Goal: Task Accomplishment & Management: Manage account settings

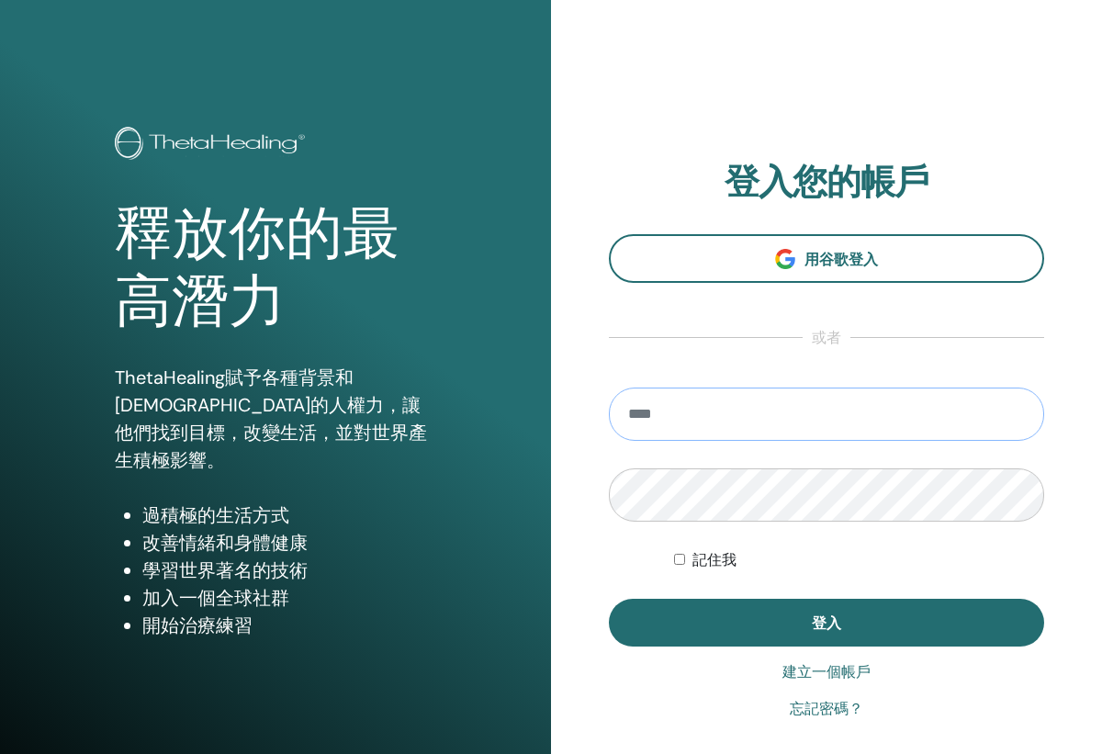
type input "**********"
click at [827, 623] on button "登入" at bounding box center [826, 623] width 435 height 48
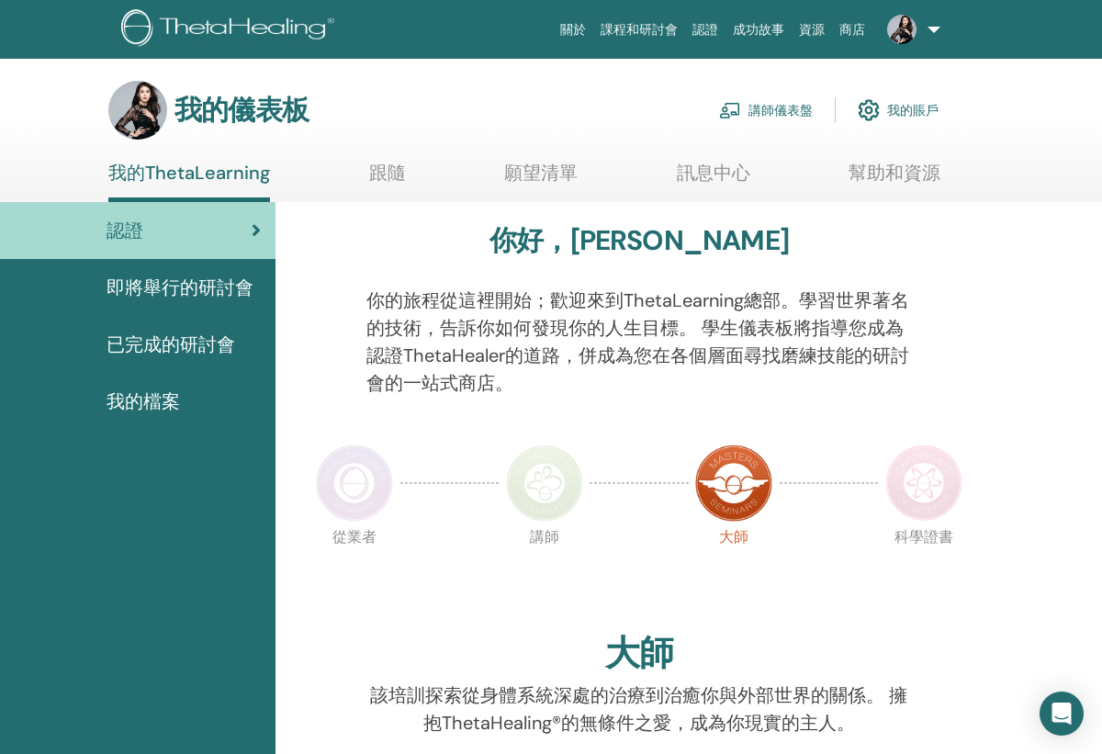
click at [758, 113] on link "講師儀表盤" at bounding box center [766, 110] width 94 height 40
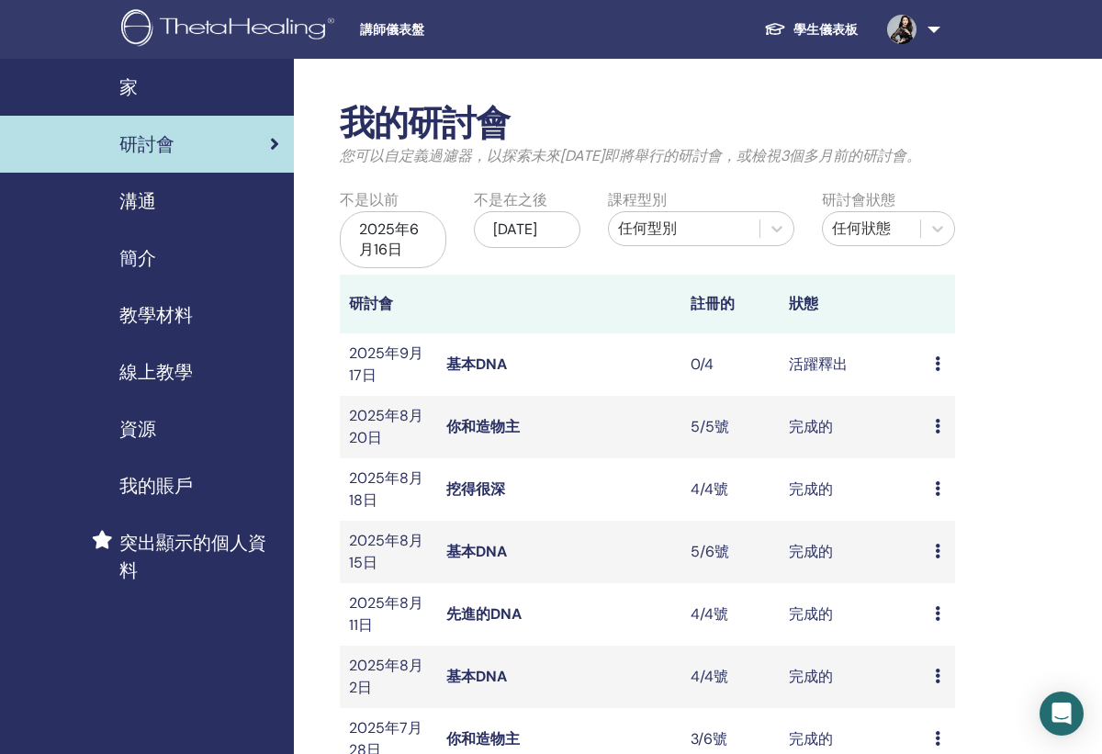
click at [476, 361] on link "基本DNA" at bounding box center [476, 363] width 61 height 19
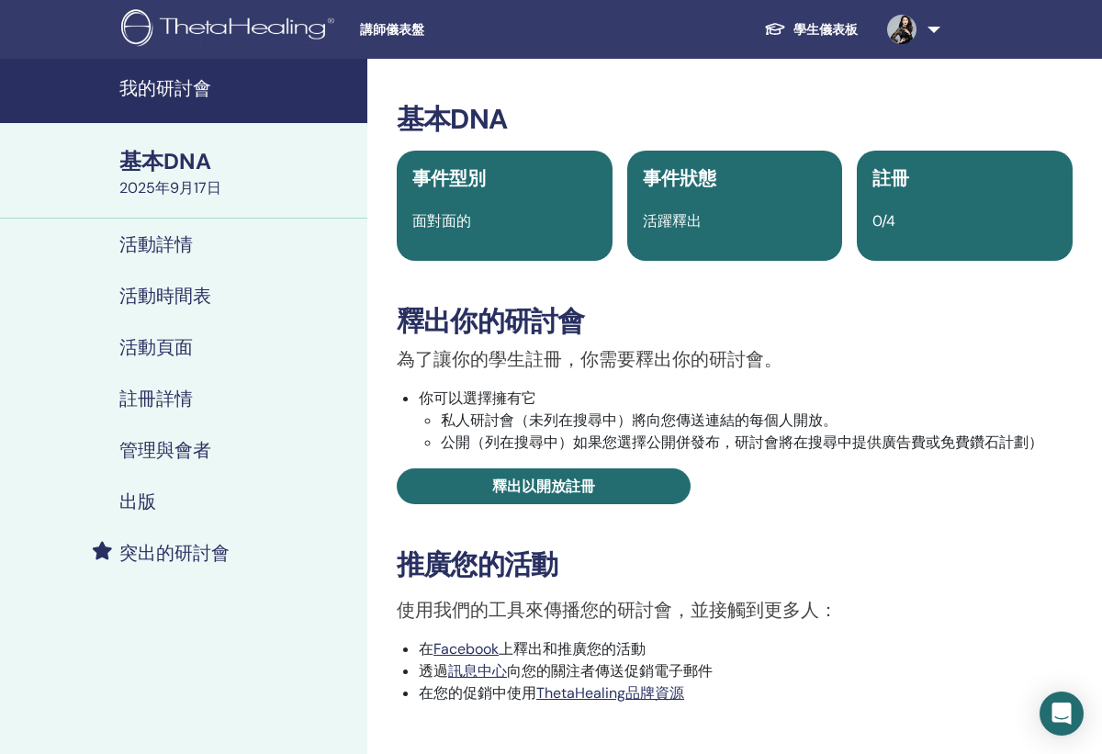
click at [899, 29] on img at bounding box center [901, 29] width 29 height 29
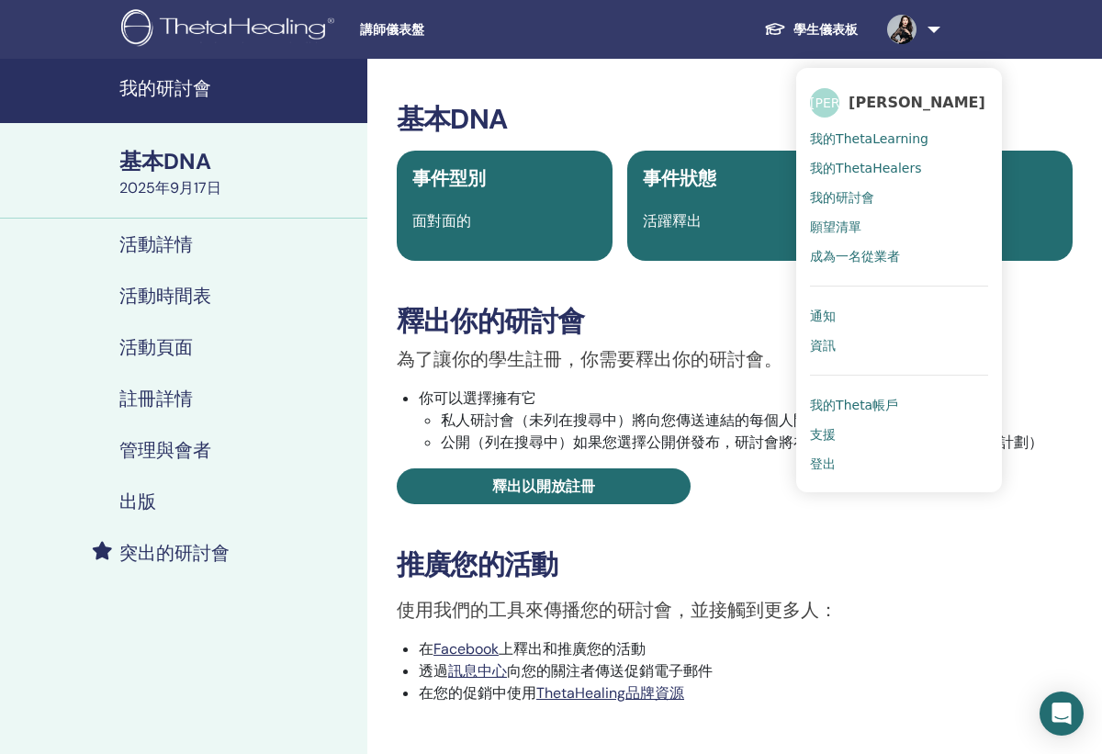
click at [832, 32] on link "學生儀表板" at bounding box center [810, 30] width 123 height 34
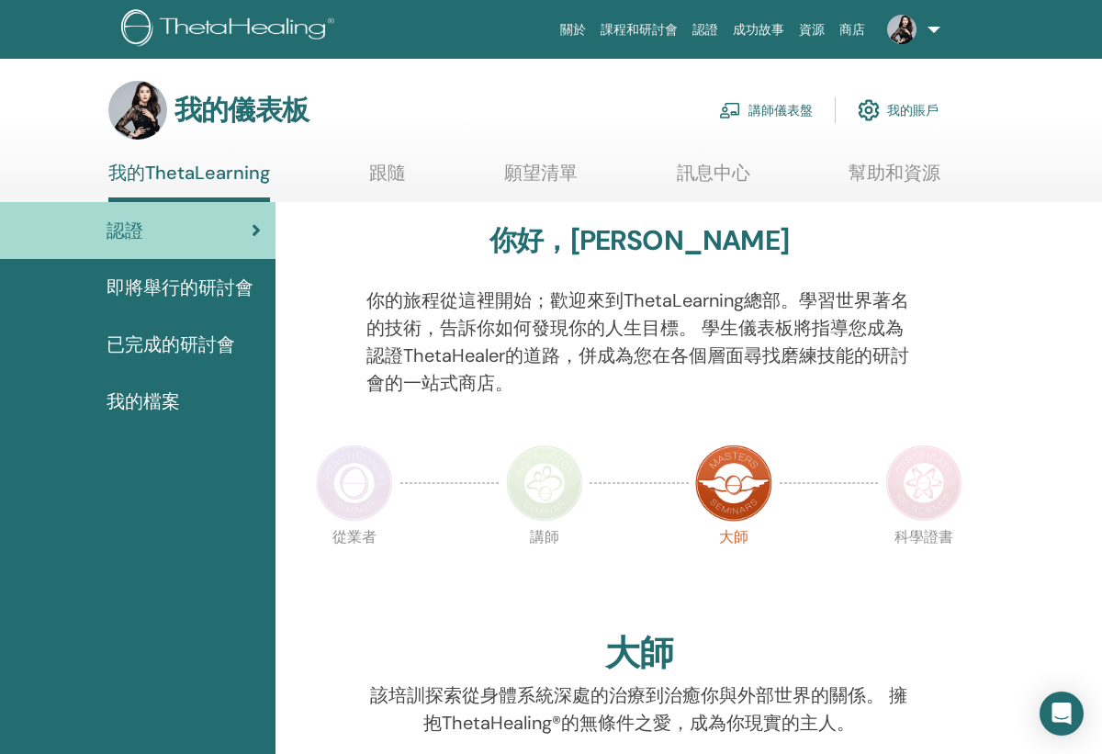
click at [783, 111] on link "講師儀表盤" at bounding box center [766, 110] width 94 height 40
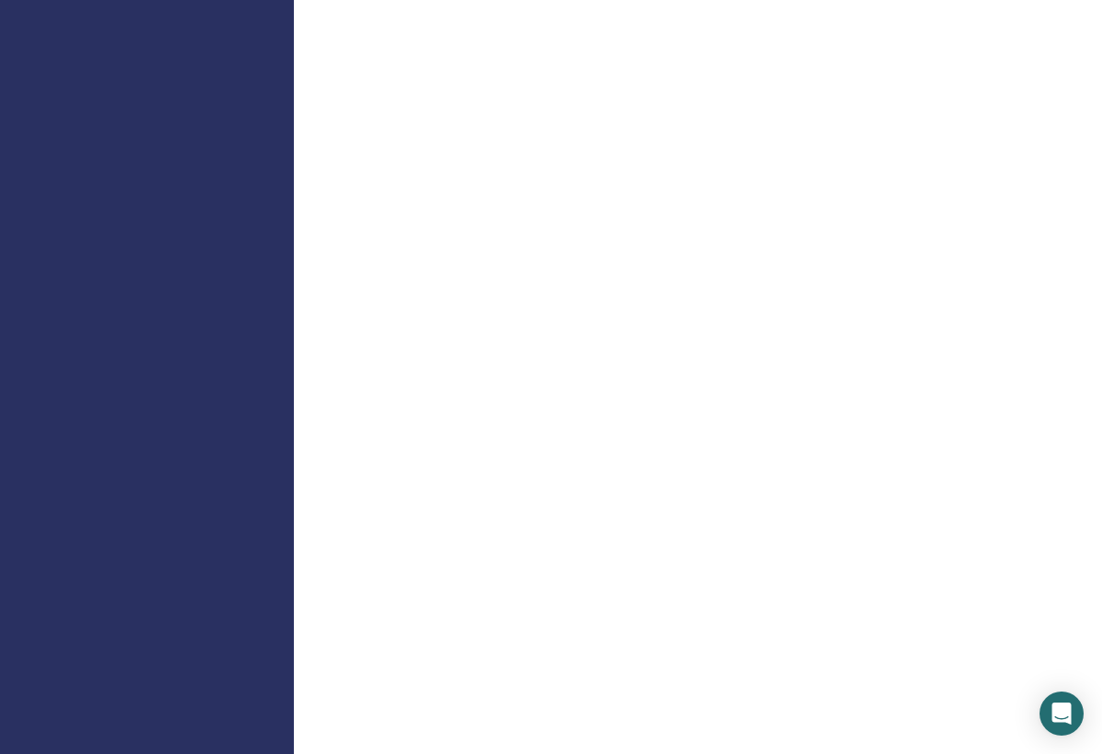
scroll to position [161, 0]
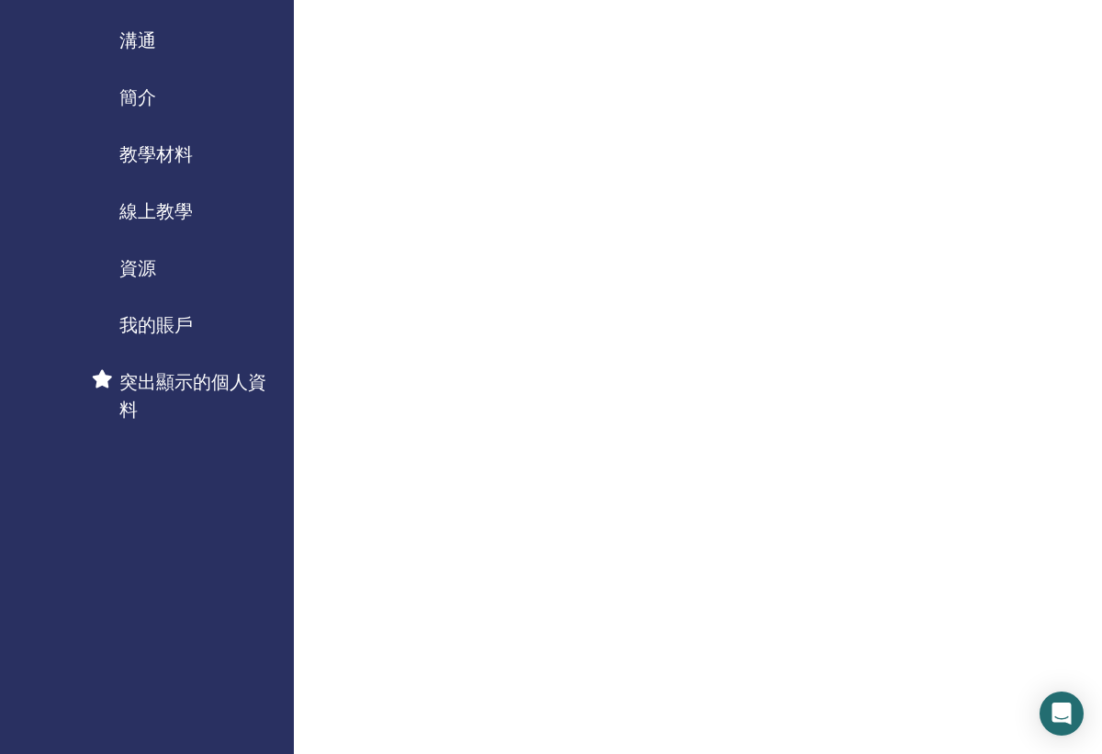
click at [169, 332] on span "我的賬戶" at bounding box center [155, 325] width 73 height 28
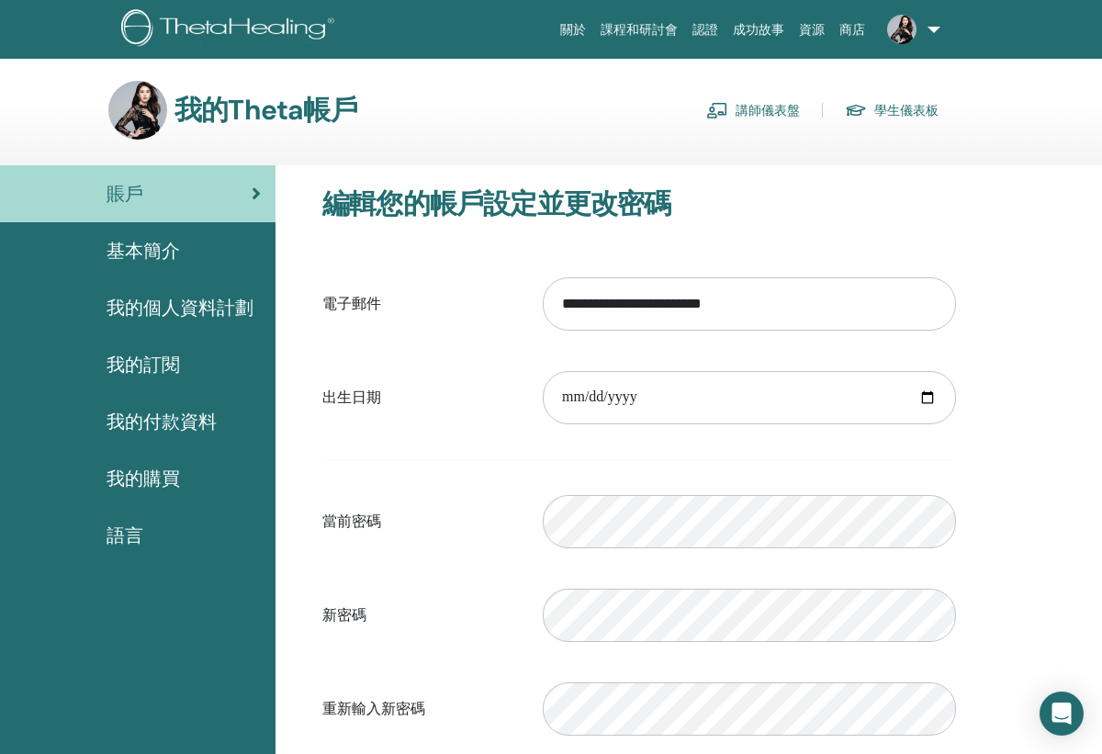
click at [156, 250] on span "基本簡介" at bounding box center [143, 251] width 73 height 28
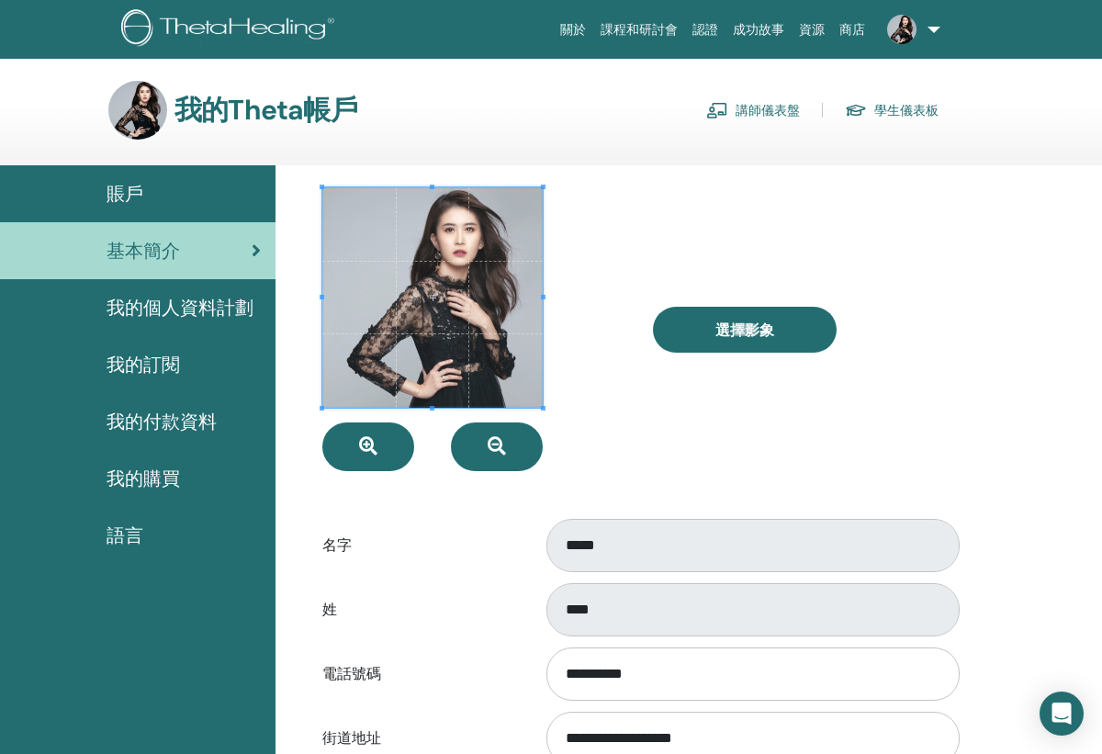
click at [152, 196] on div "賬戶" at bounding box center [138, 194] width 246 height 28
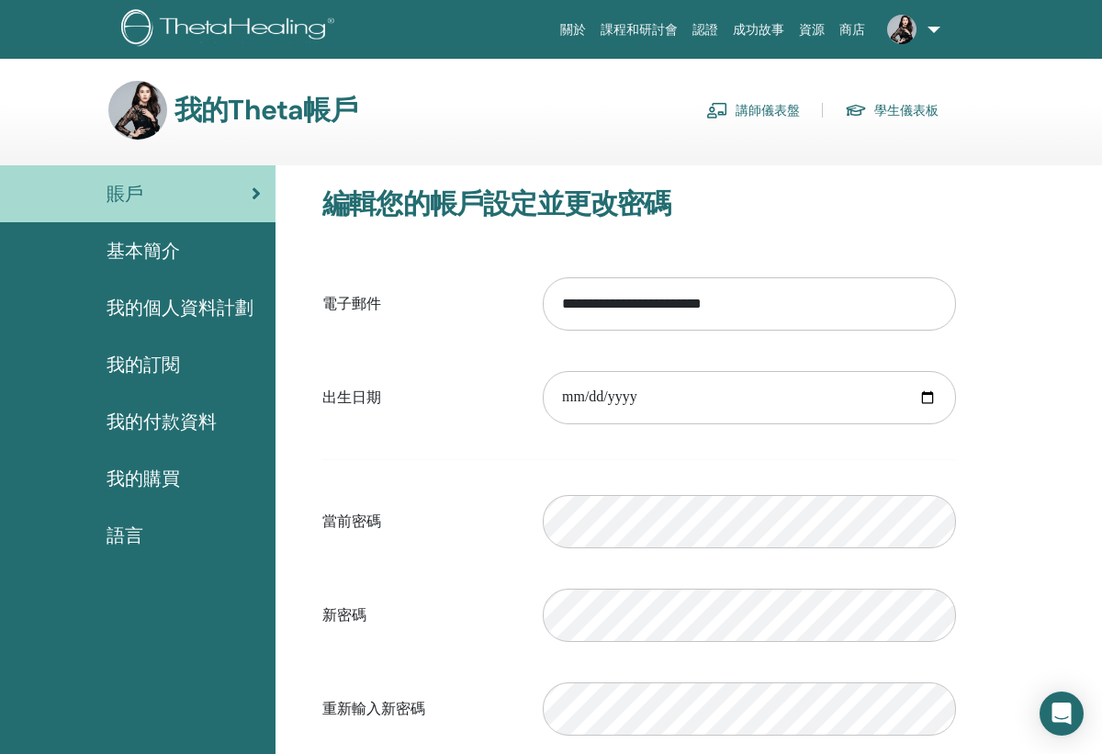
click at [777, 114] on link "講師儀表盤" at bounding box center [753, 110] width 94 height 29
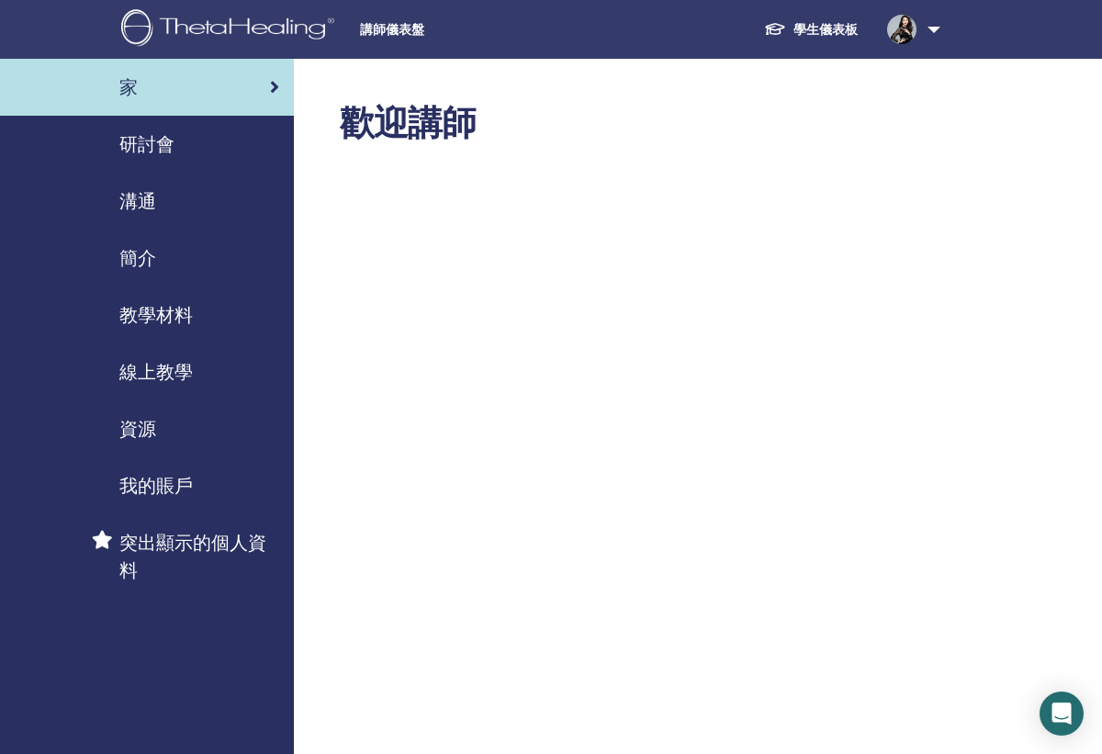
click at [152, 159] on link "研討會" at bounding box center [147, 144] width 294 height 57
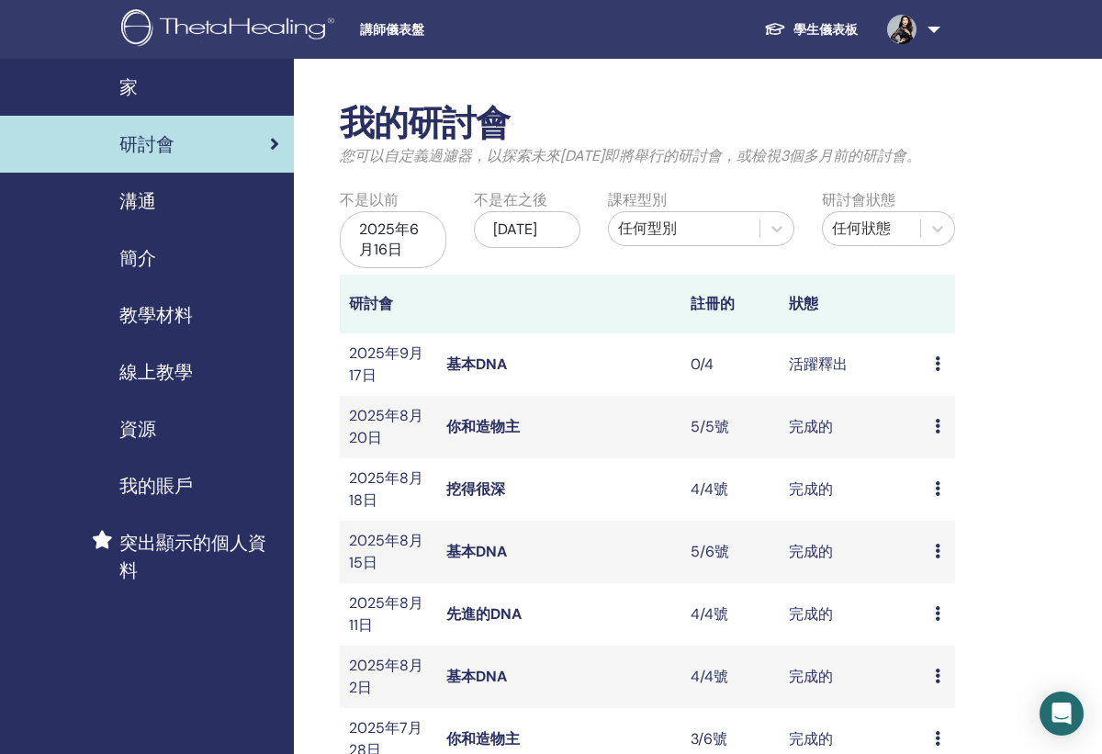
click at [936, 364] on icon at bounding box center [938, 363] width 6 height 15
click at [935, 403] on link "編輯" at bounding box center [932, 406] width 29 height 19
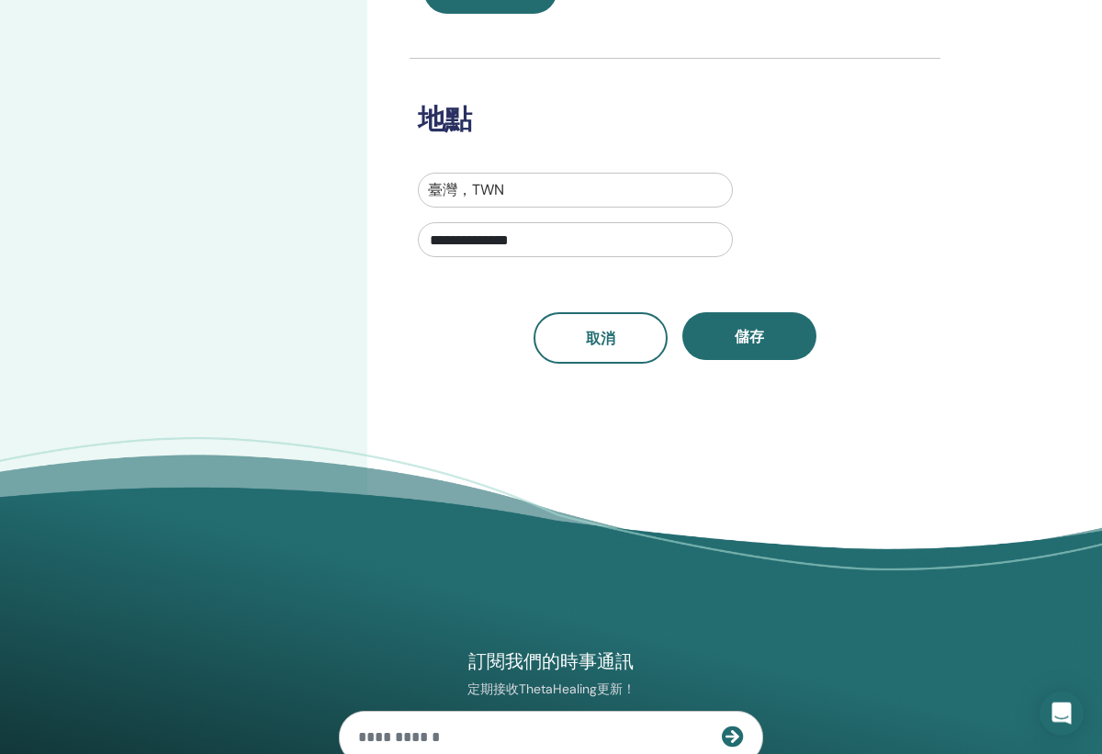
scroll to position [579, 0]
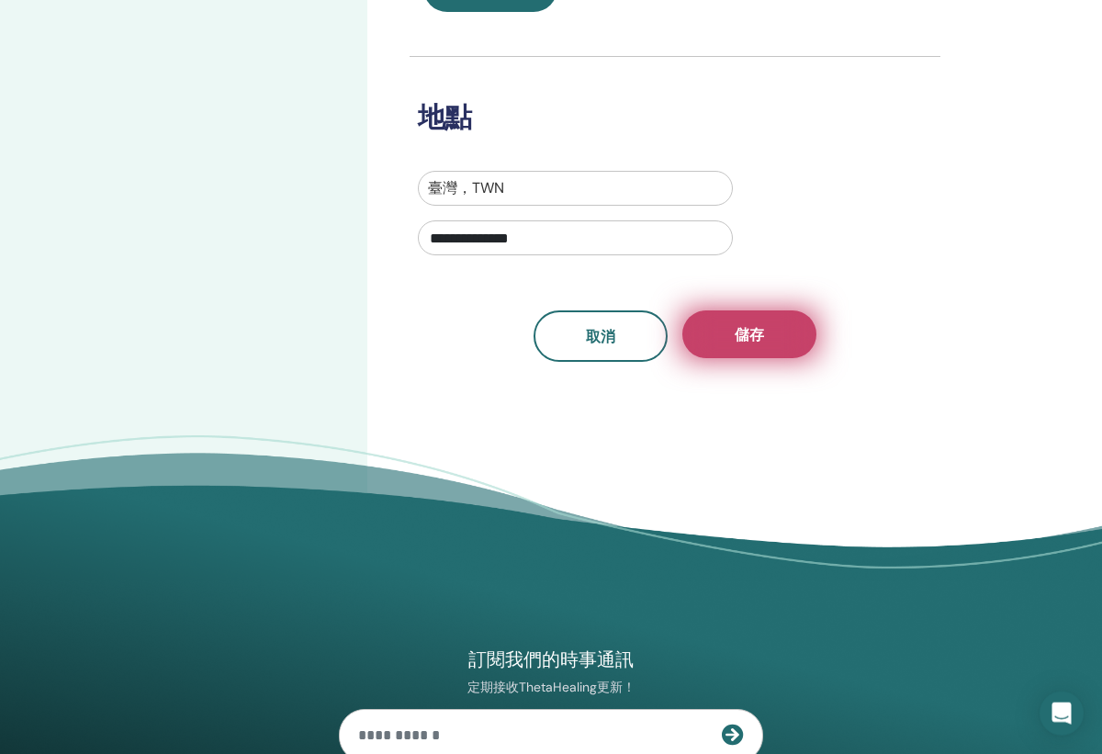
click at [748, 322] on button "儲存" at bounding box center [749, 334] width 134 height 48
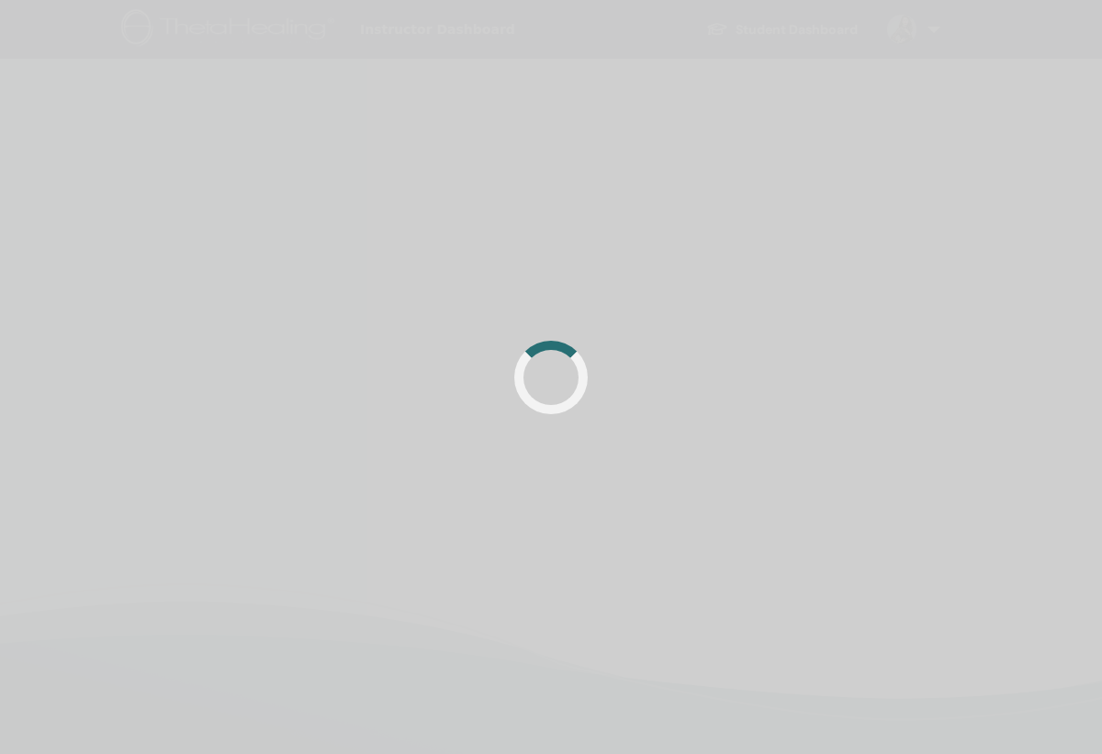
scroll to position [432, 0]
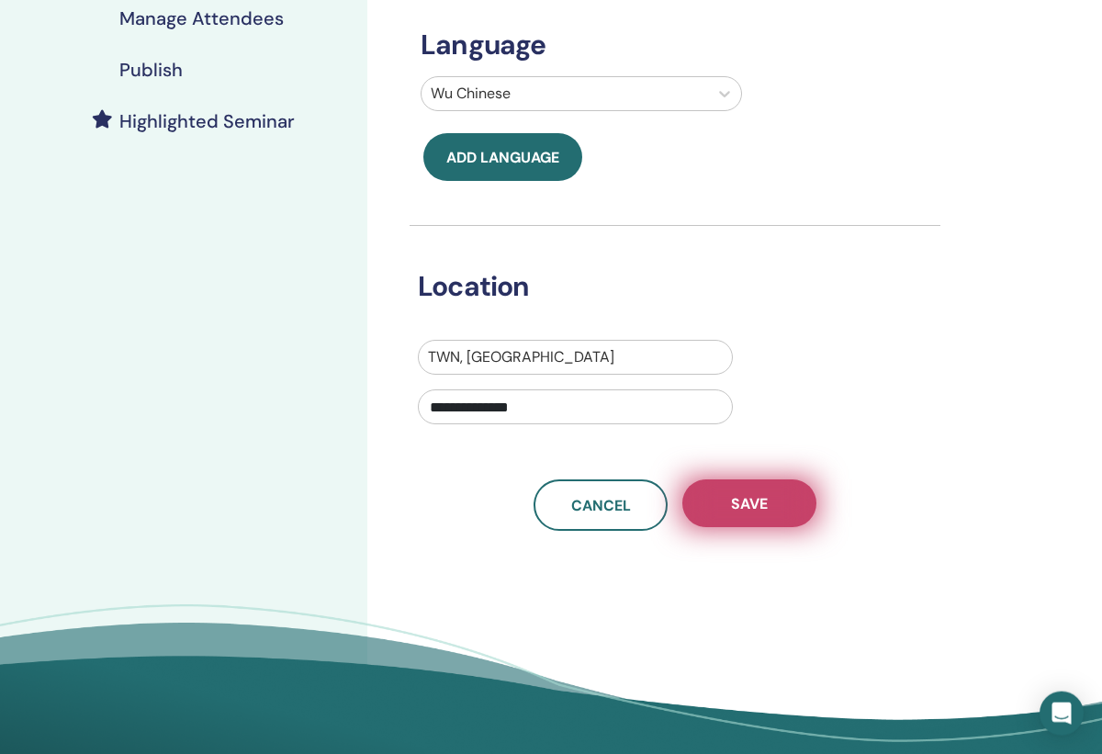
click at [735, 483] on button "Save" at bounding box center [749, 503] width 134 height 48
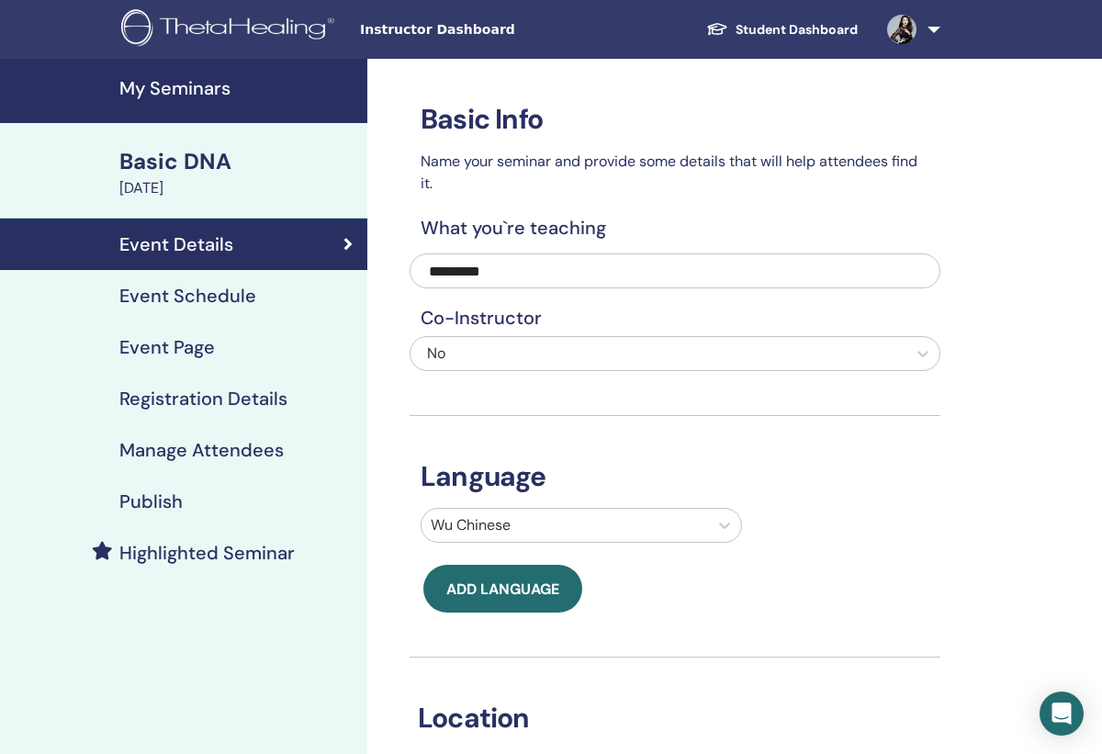
click at [184, 95] on h4 "My Seminars" at bounding box center [237, 88] width 237 height 22
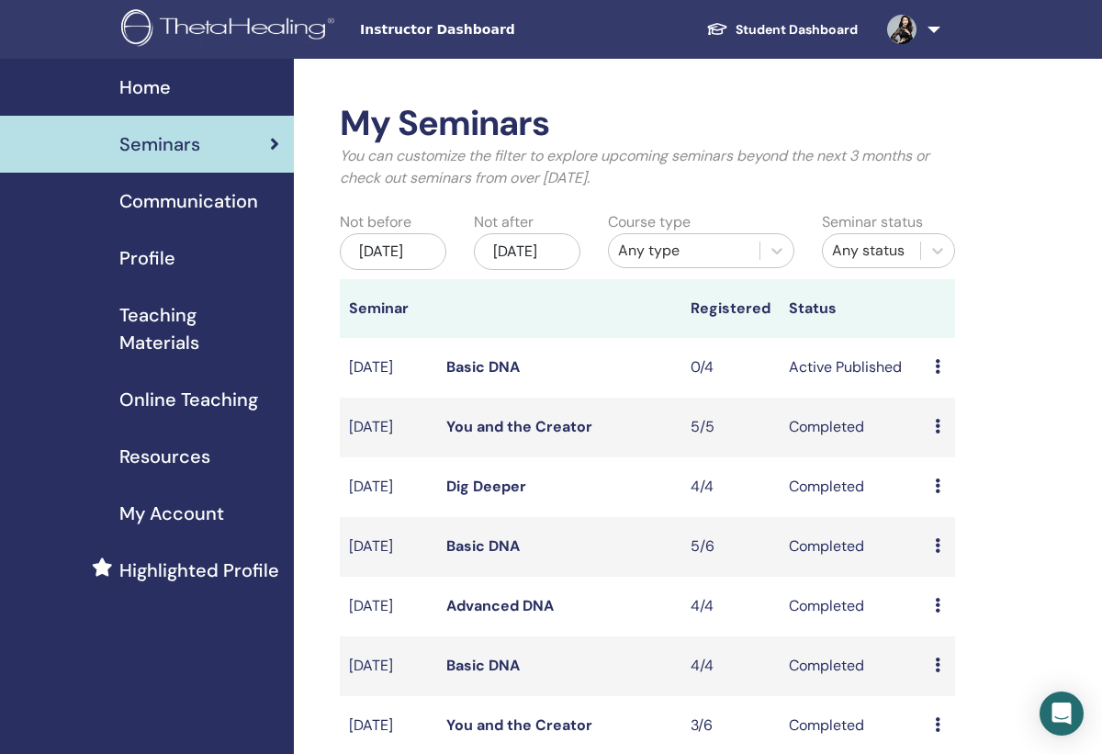
click at [472, 377] on link "Basic DNA" at bounding box center [482, 366] width 73 height 19
